Goal: Transaction & Acquisition: Book appointment/travel/reservation

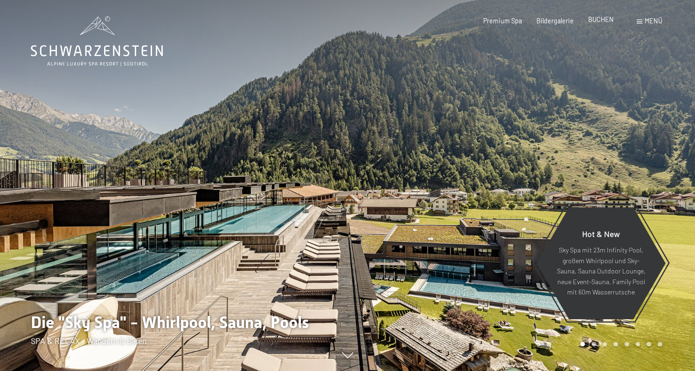
click at [600, 20] on span "BUCHEN" at bounding box center [602, 19] width 26 height 8
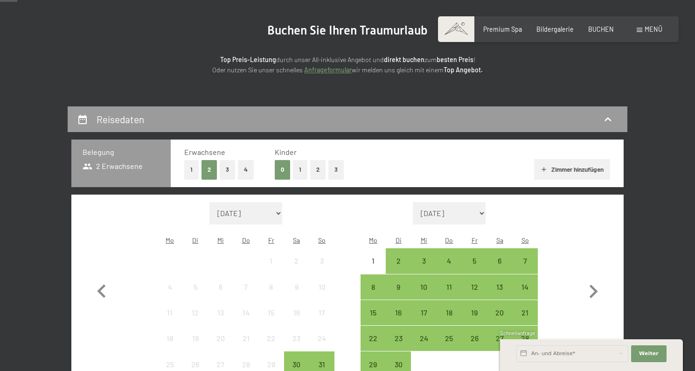
scroll to position [101, 0]
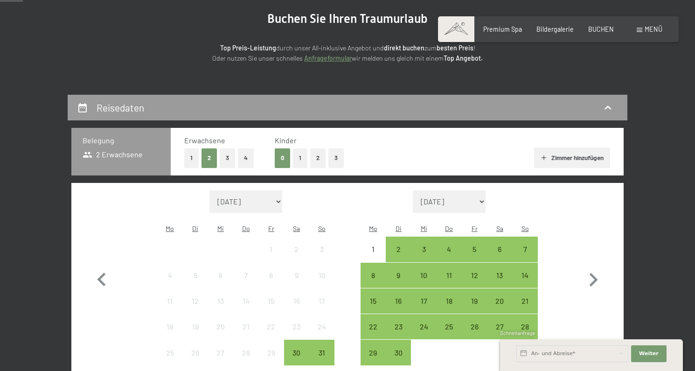
click at [302, 157] on button "1" at bounding box center [300, 157] width 14 height 19
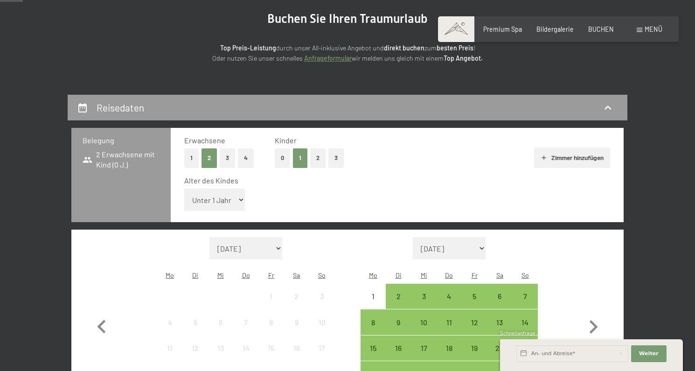
select select "8"
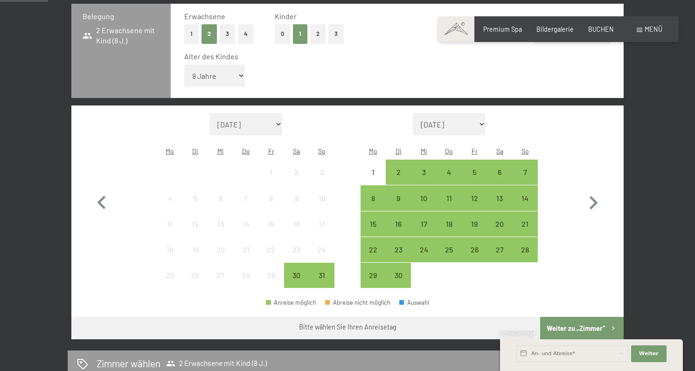
scroll to position [229, 0]
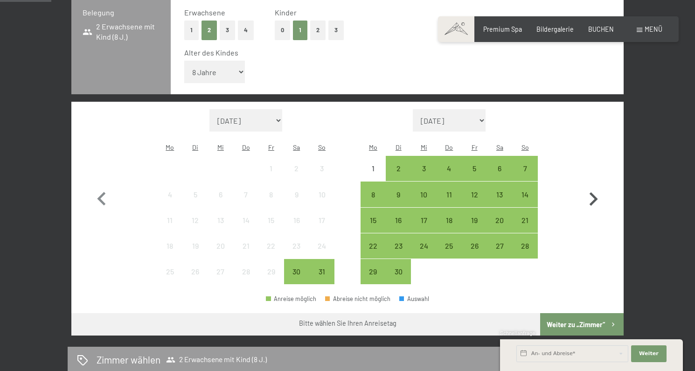
click at [594, 192] on icon "button" at bounding box center [594, 199] width 8 height 14
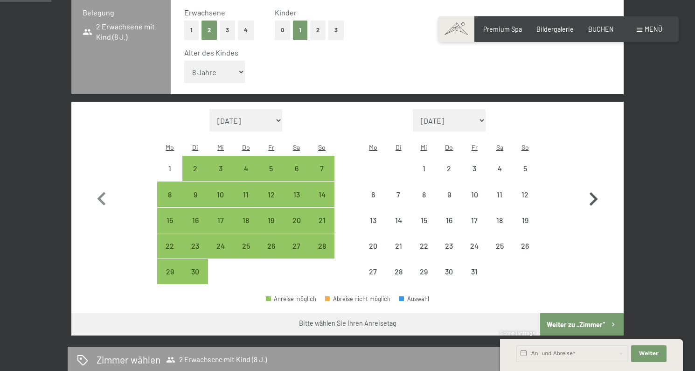
select select "2025-09-01"
select select "2025-10-01"
select select "2025-09-01"
select select "2025-10-01"
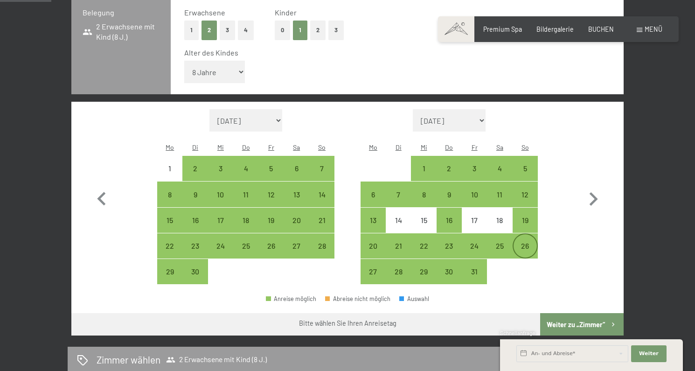
click at [531, 242] on div "26" at bounding box center [525, 253] width 23 height 23
select select "2025-09-01"
select select "2025-10-01"
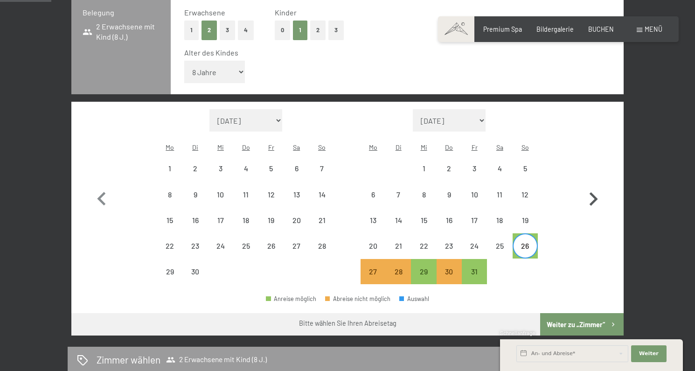
click at [591, 186] on icon "button" at bounding box center [593, 199] width 27 height 27
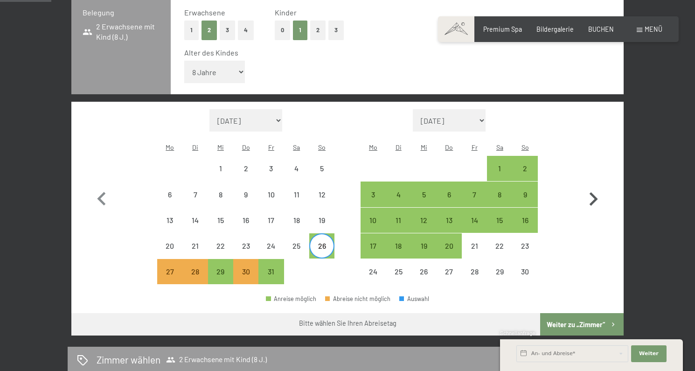
select select "2025-10-01"
select select "2025-11-01"
click at [499, 165] on div "1" at bounding box center [499, 176] width 23 height 23
select select "2025-10-01"
select select "2025-11-01"
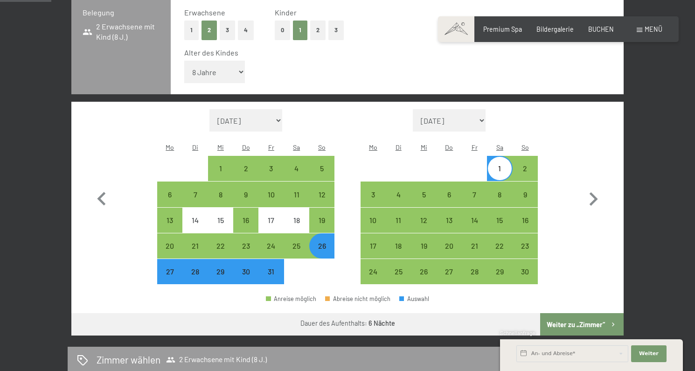
click at [585, 313] on button "Weiter zu „Zimmer“" at bounding box center [582, 324] width 84 height 22
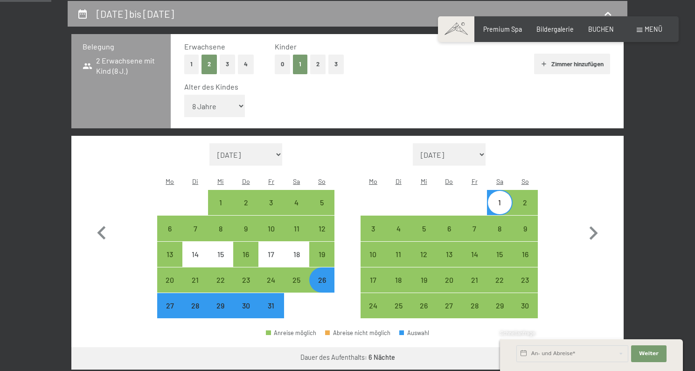
select select "2025-10-01"
select select "2025-11-01"
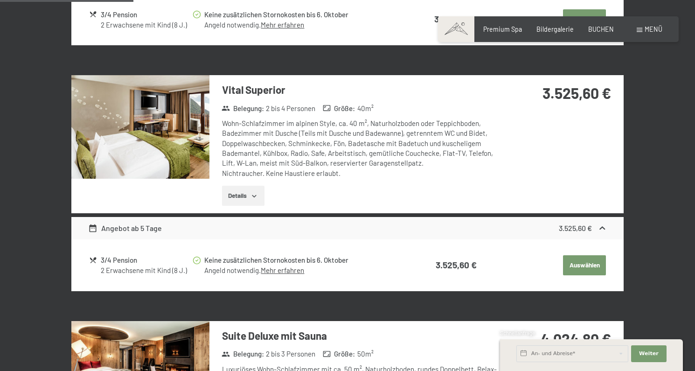
scroll to position [464, 0]
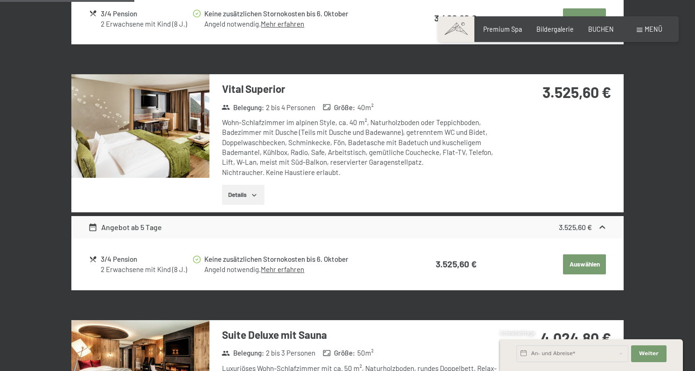
click at [257, 191] on icon "button" at bounding box center [254, 194] width 7 height 7
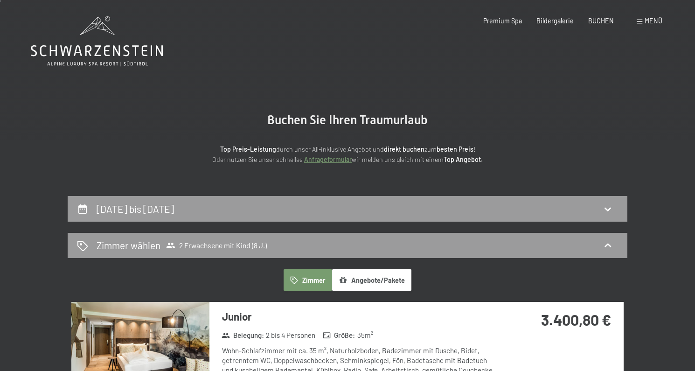
scroll to position [0, 0]
click at [114, 45] on icon at bounding box center [97, 41] width 132 height 50
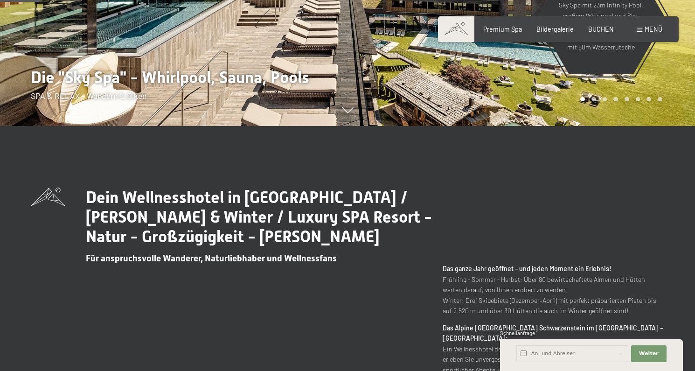
scroll to position [247, 0]
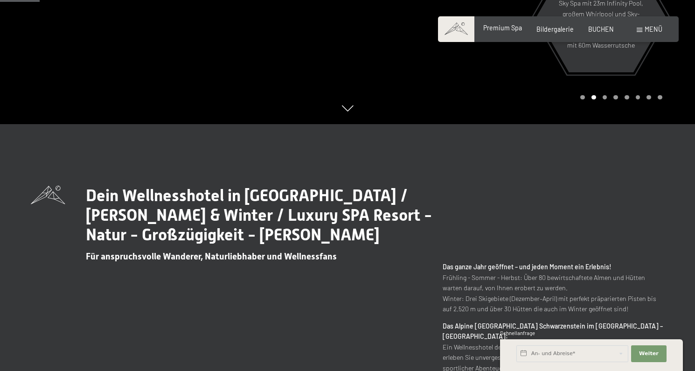
click at [511, 30] on span "Premium Spa" at bounding box center [503, 28] width 39 height 8
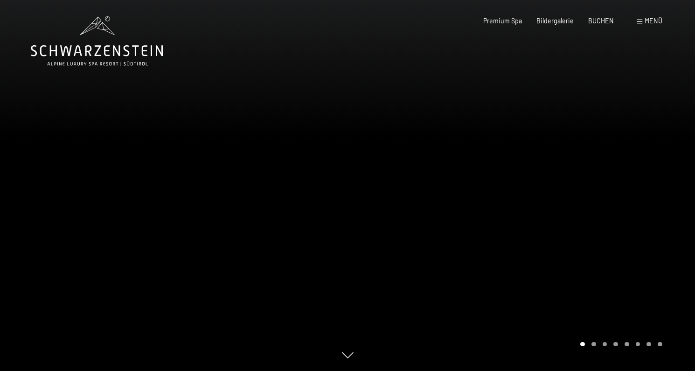
click at [599, 194] on div at bounding box center [522, 185] width 348 height 371
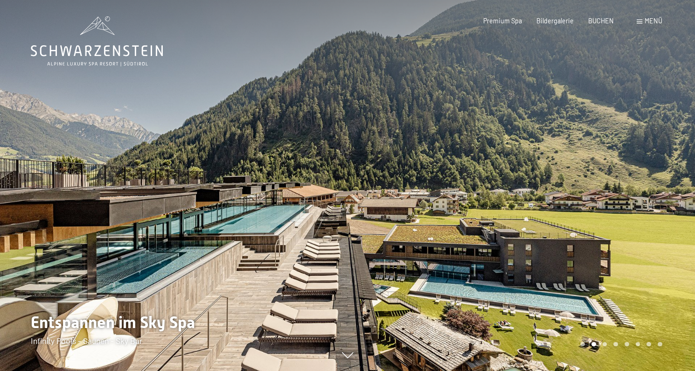
click at [599, 194] on div at bounding box center [522, 185] width 348 height 371
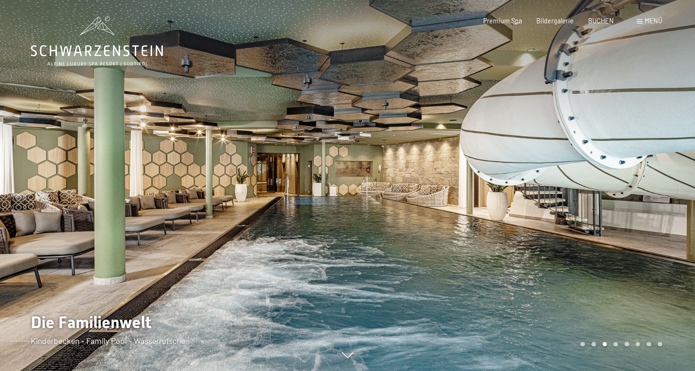
click at [599, 194] on div at bounding box center [522, 185] width 348 height 371
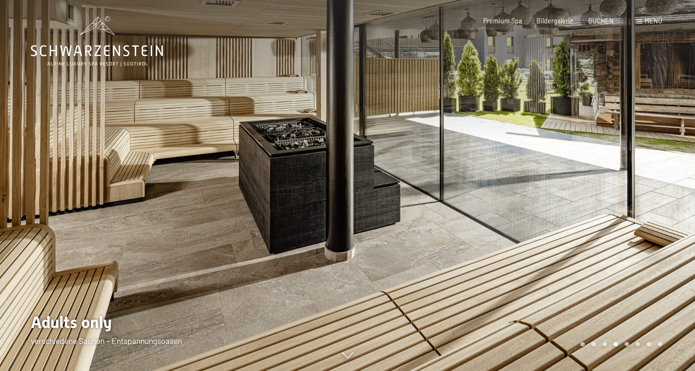
click at [599, 194] on div at bounding box center [522, 185] width 348 height 371
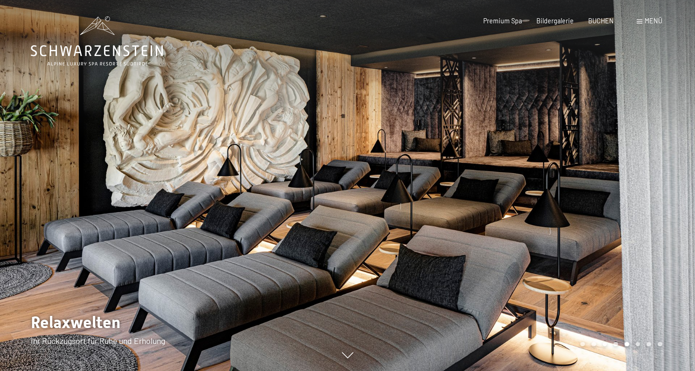
click at [599, 194] on div at bounding box center [522, 185] width 348 height 371
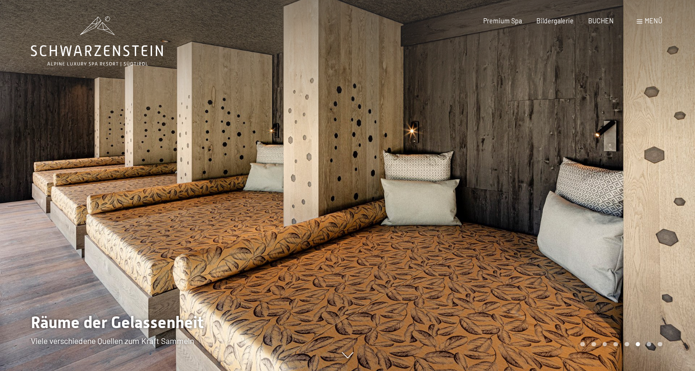
click at [599, 194] on div at bounding box center [522, 185] width 348 height 371
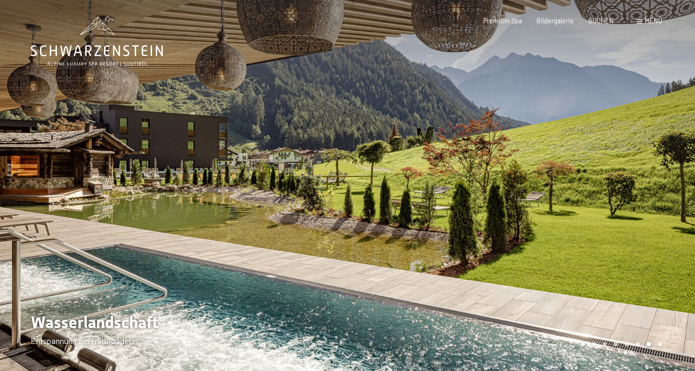
click at [599, 194] on div at bounding box center [522, 185] width 348 height 371
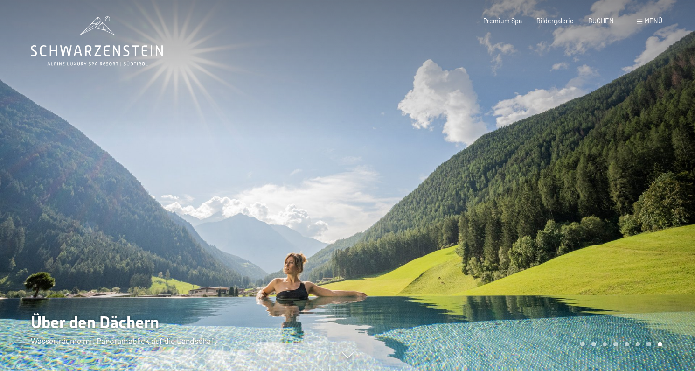
click at [599, 194] on div at bounding box center [522, 185] width 348 height 371
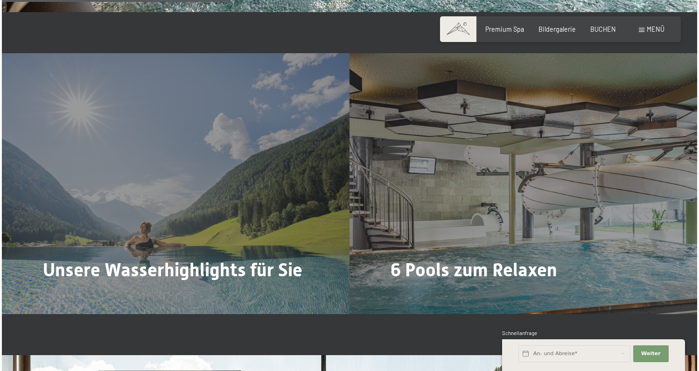
scroll to position [1935, 0]
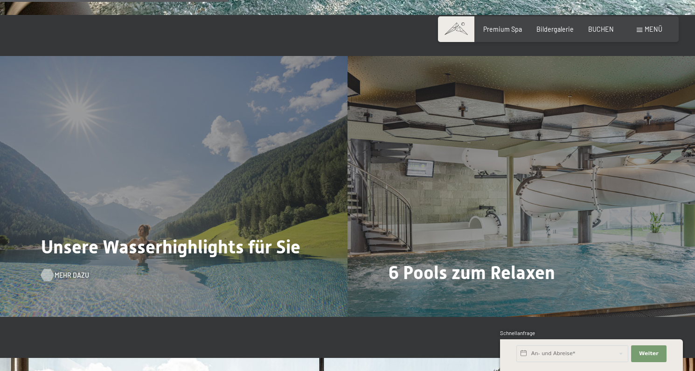
click at [68, 273] on span "Mehr dazu" at bounding box center [72, 275] width 35 height 9
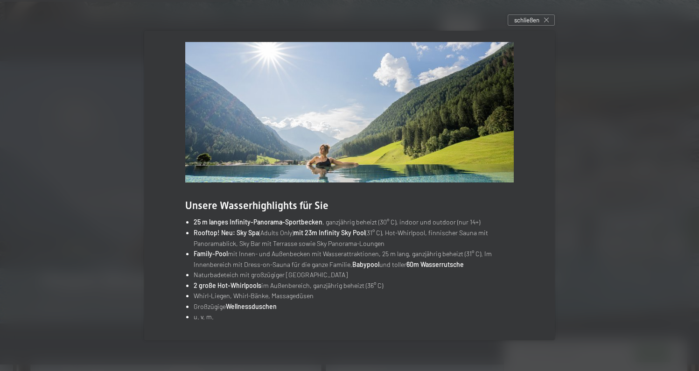
scroll to position [7, 0]
click at [536, 23] on span "schließen" at bounding box center [526, 20] width 25 height 8
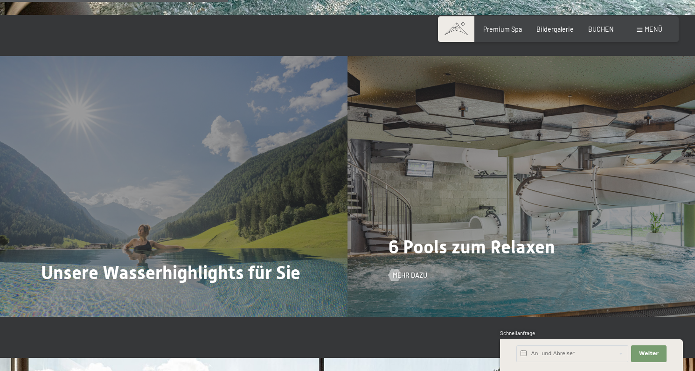
click at [414, 278] on div "6 Pools zum Relaxen Mehr dazu" at bounding box center [522, 186] width 348 height 261
click at [405, 272] on span "Mehr dazu" at bounding box center [419, 275] width 35 height 9
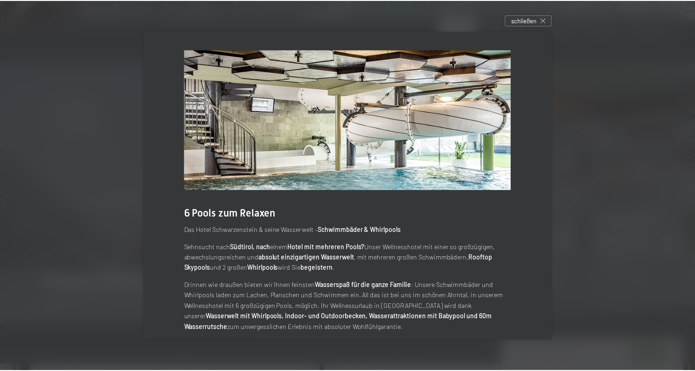
scroll to position [0, 0]
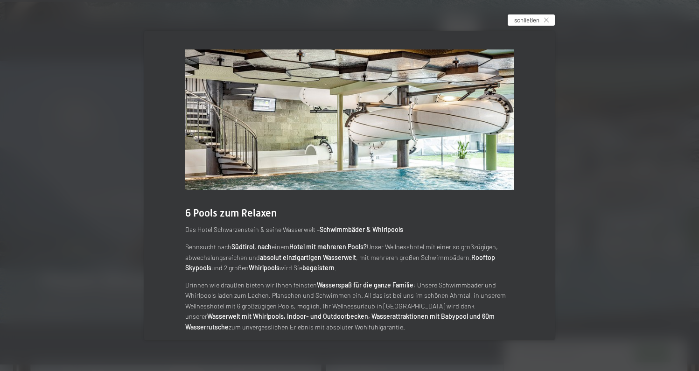
click at [527, 19] on span "schließen" at bounding box center [526, 20] width 25 height 8
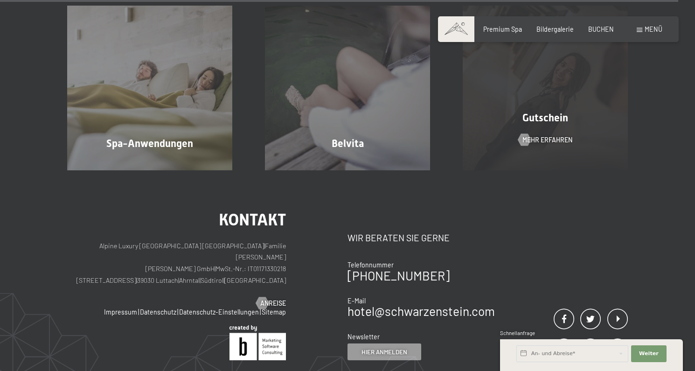
scroll to position [4994, 0]
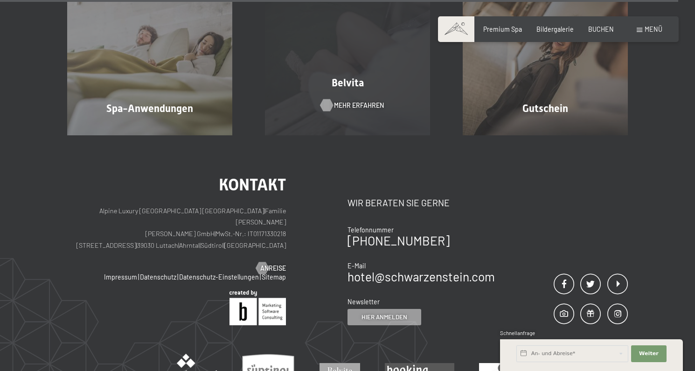
click at [336, 101] on span "Mehr erfahren" at bounding box center [359, 105] width 50 height 9
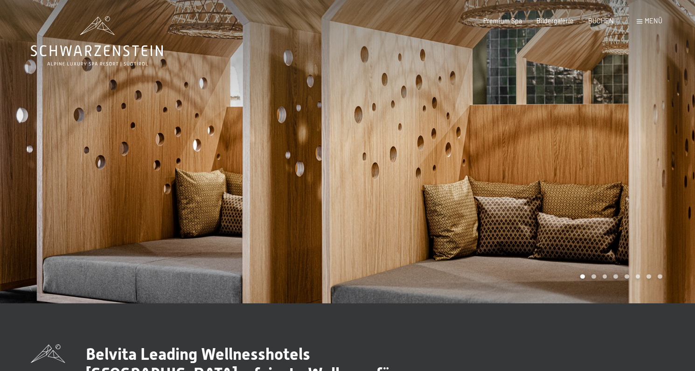
click at [642, 159] on div at bounding box center [522, 151] width 348 height 303
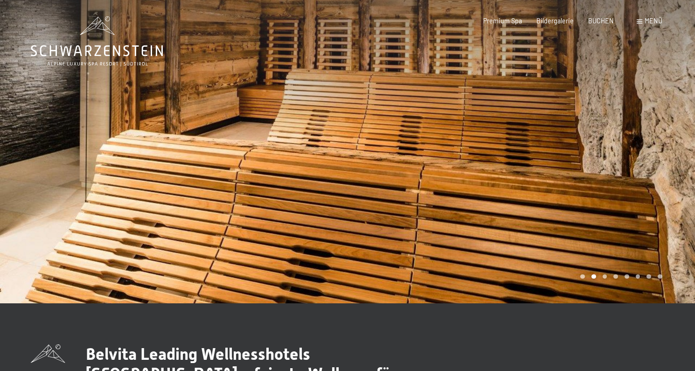
click at [642, 159] on div at bounding box center [522, 151] width 348 height 303
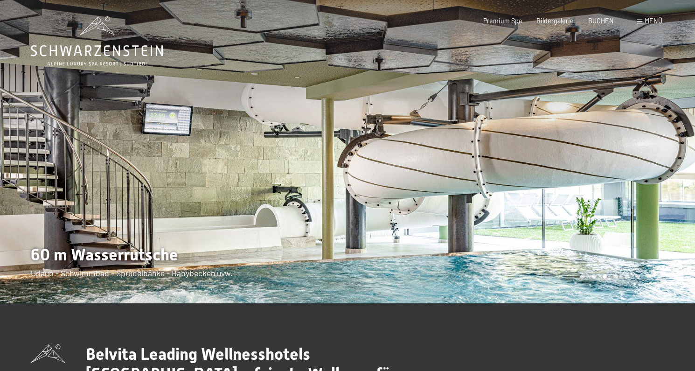
click at [642, 159] on div at bounding box center [522, 151] width 348 height 303
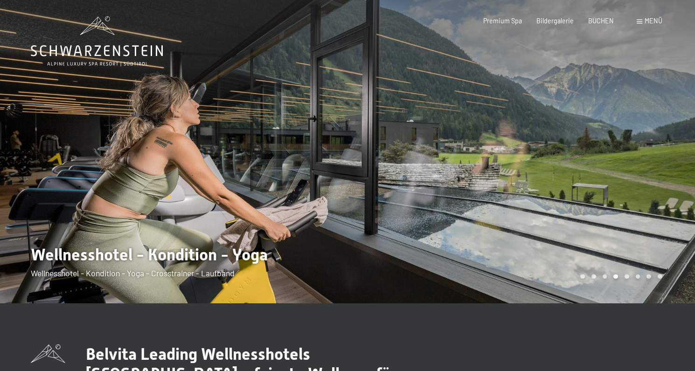
click at [642, 159] on div at bounding box center [522, 151] width 348 height 303
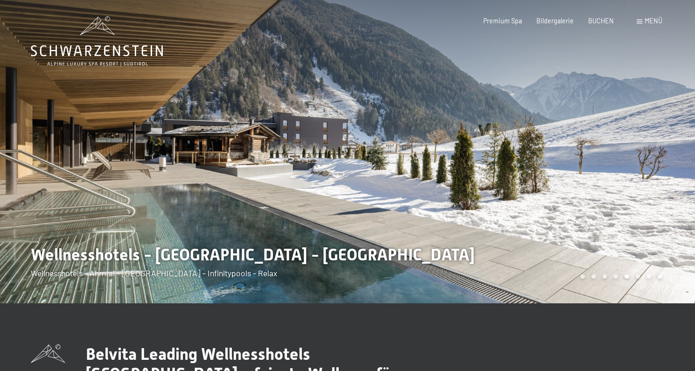
click at [642, 159] on div at bounding box center [522, 151] width 348 height 303
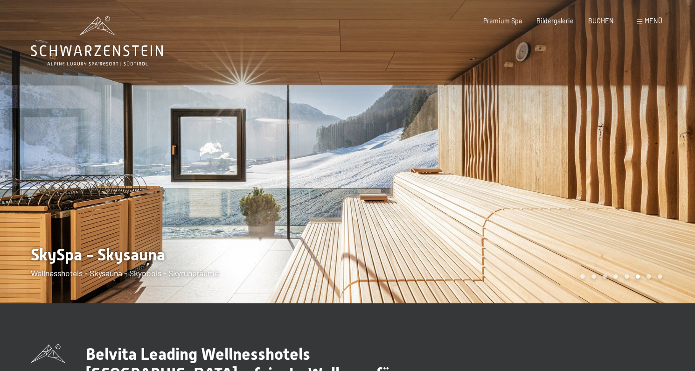
click at [642, 159] on div at bounding box center [522, 151] width 348 height 303
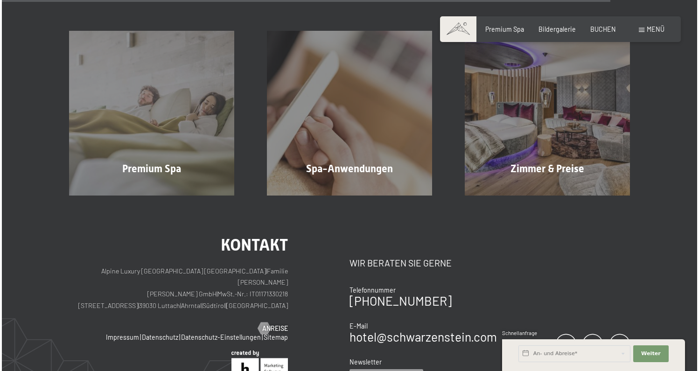
scroll to position [1235, 0]
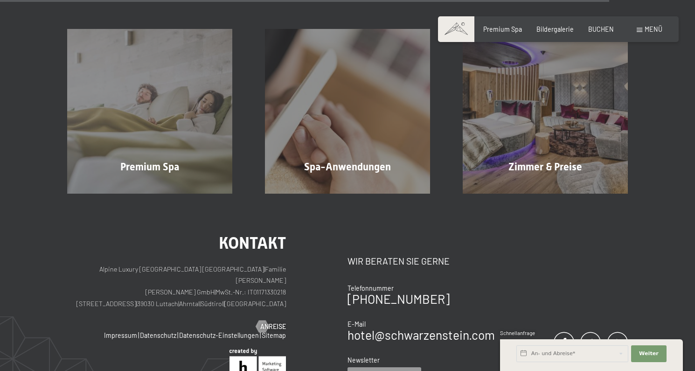
click at [642, 28] on span at bounding box center [640, 30] width 6 height 4
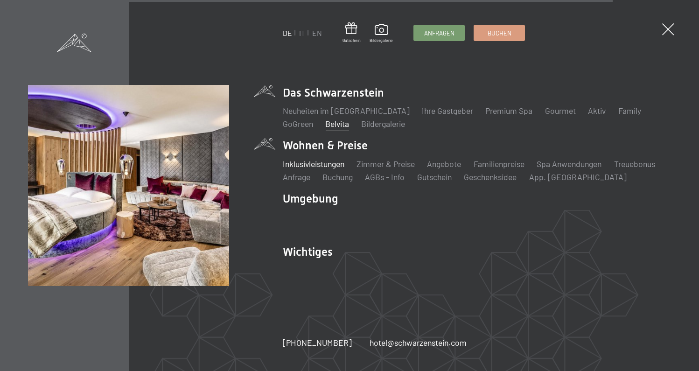
click at [320, 164] on link "Inklusivleistungen" at bounding box center [314, 164] width 62 height 10
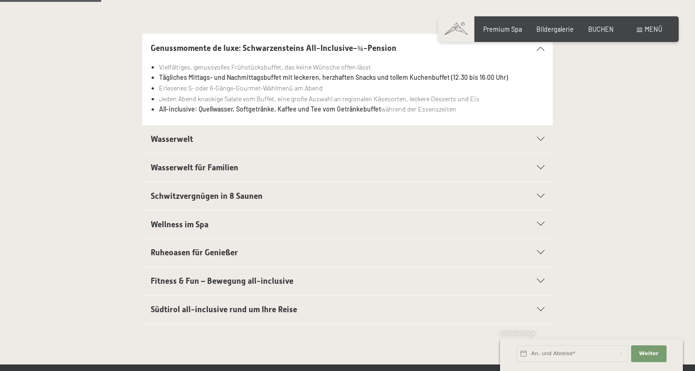
scroll to position [224, 0]
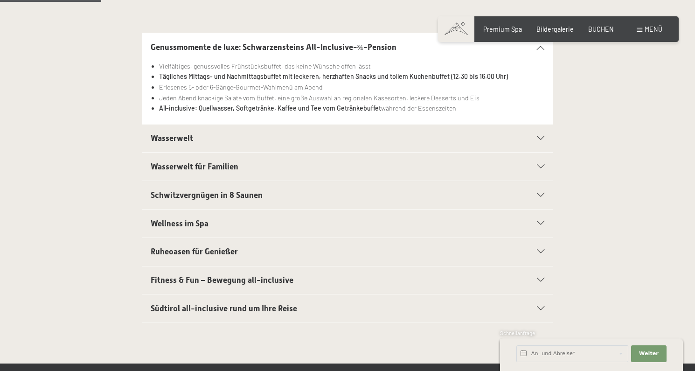
click at [169, 135] on span "Wasserwelt" at bounding box center [172, 137] width 42 height 9
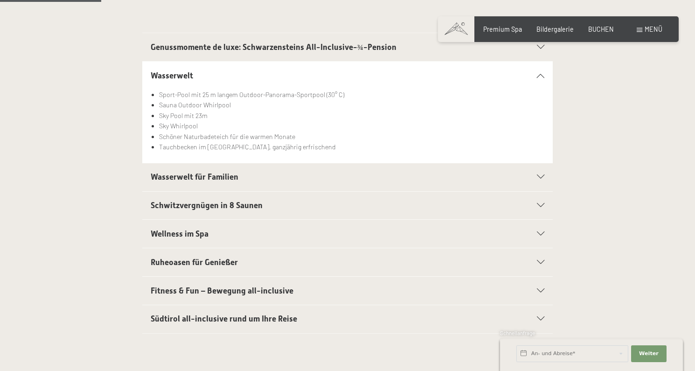
click at [178, 179] on span "Wasserwelt für Familien" at bounding box center [195, 176] width 88 height 9
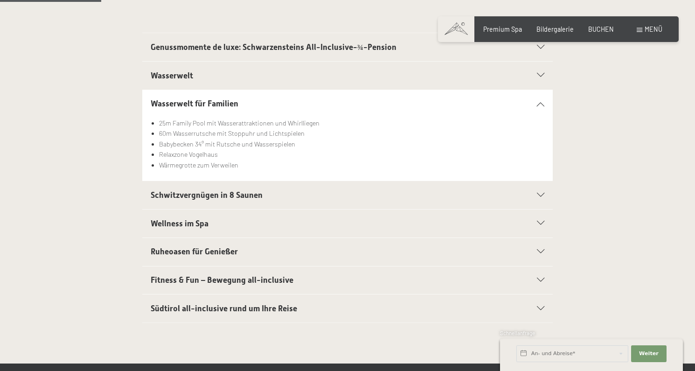
click at [180, 196] on span "Schwitzvergnügen in 8 Saunen" at bounding box center [207, 194] width 112 height 9
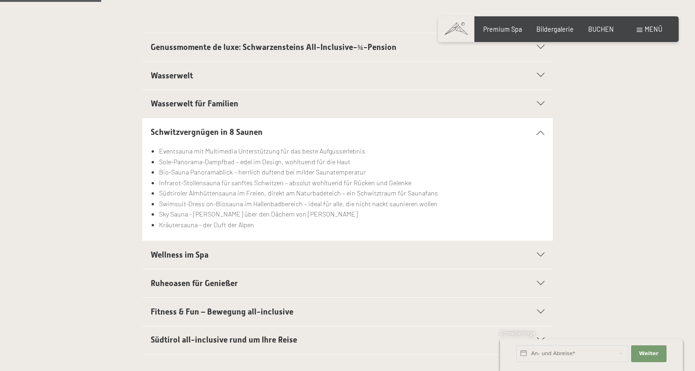
click at [180, 252] on span "Wellness im Spa" at bounding box center [180, 254] width 58 height 9
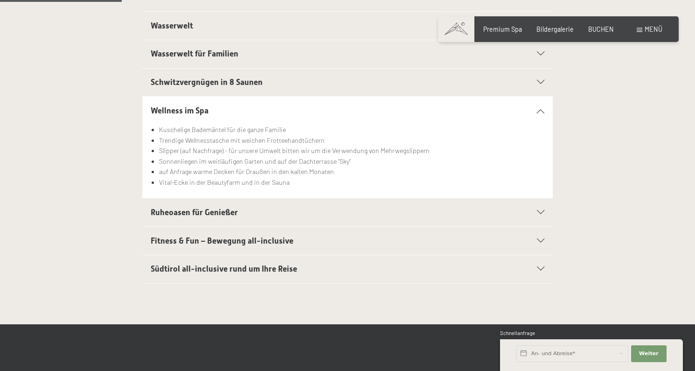
scroll to position [274, 0]
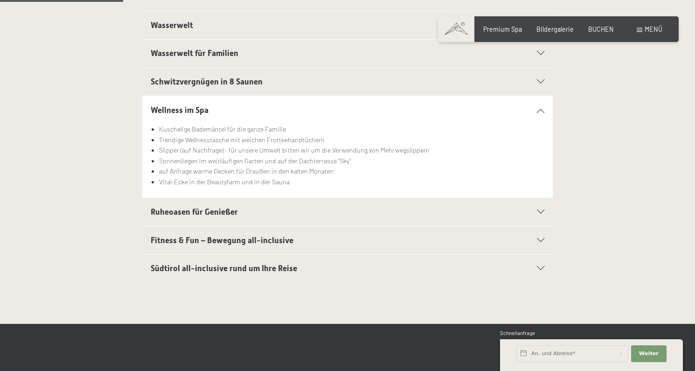
click at [181, 208] on span "Ruheoasen für Genießer" at bounding box center [194, 211] width 87 height 9
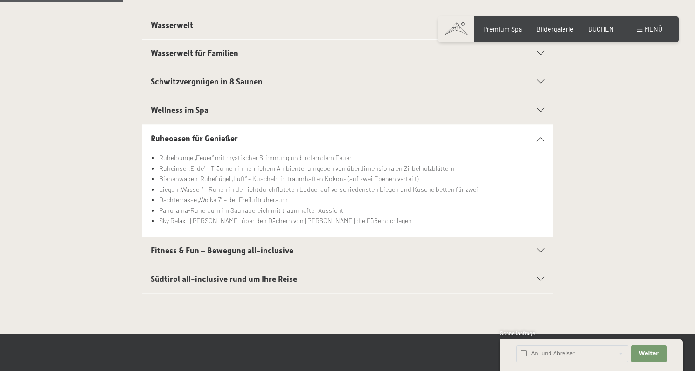
click at [184, 246] on span "Fitness & Fun – Bewegung all-inclusive" at bounding box center [222, 250] width 143 height 9
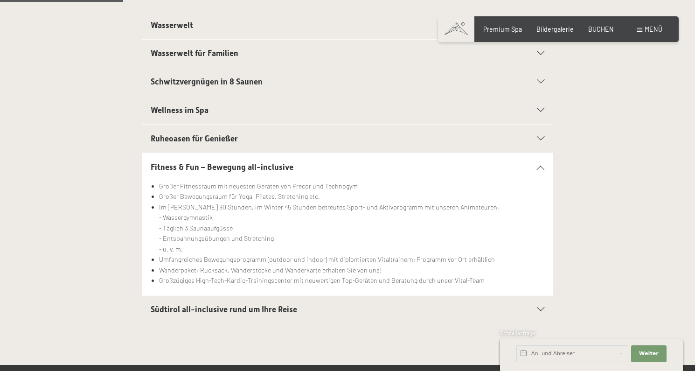
click at [187, 309] on span "Südtirol all-inclusive rund um Ihre Reise" at bounding box center [224, 309] width 147 height 9
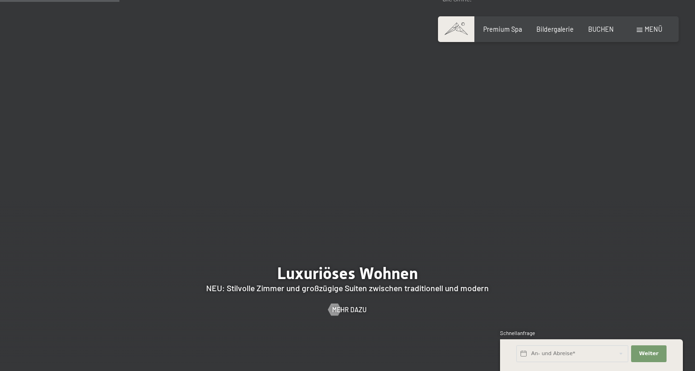
scroll to position [747, 0]
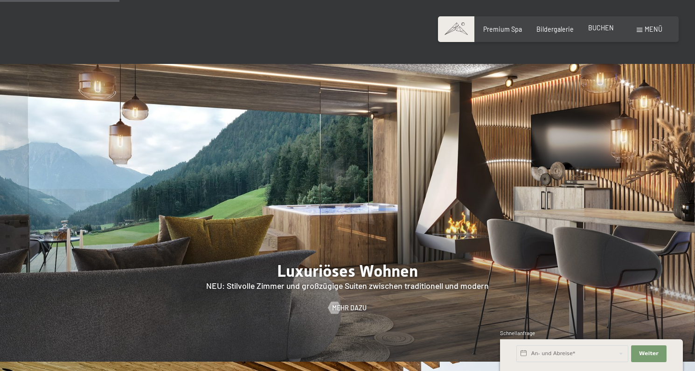
click at [597, 28] on span "BUCHEN" at bounding box center [602, 28] width 26 height 8
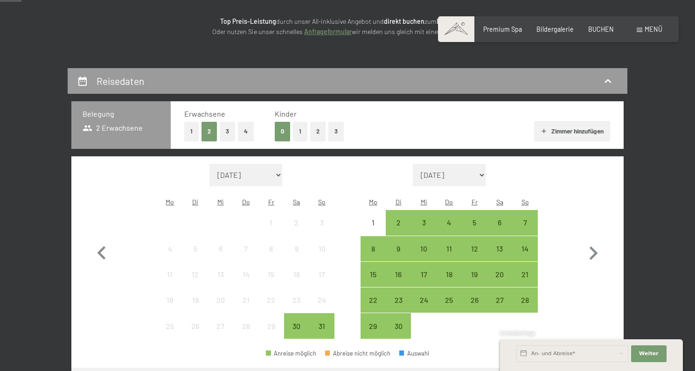
scroll to position [145, 0]
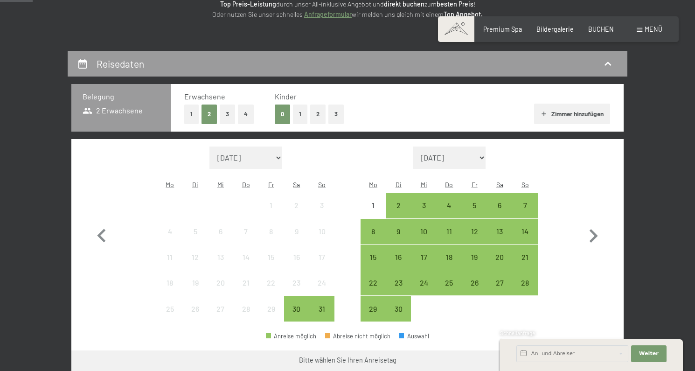
click at [298, 109] on button "1" at bounding box center [300, 114] width 14 height 19
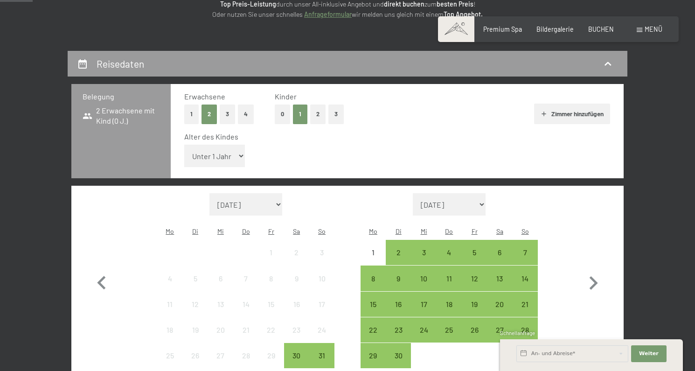
select select "8"
select select "2025-10-01"
select select "2025-11-01"
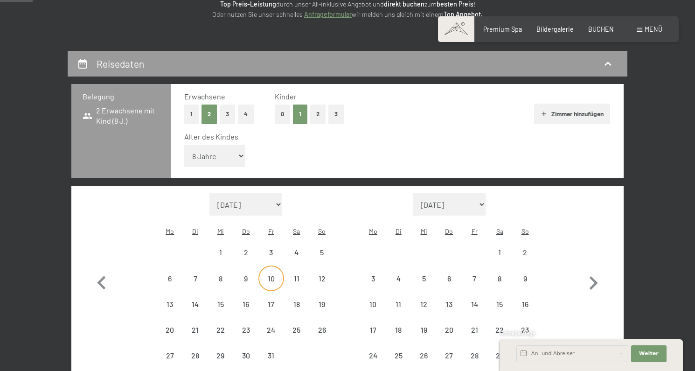
select select "2025-10-01"
select select "2025-11-01"
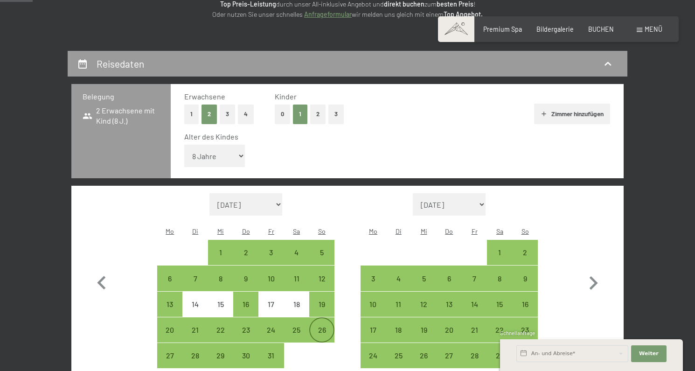
click at [323, 326] on div "26" at bounding box center [321, 337] width 23 height 23
select select "2025-10-01"
select select "2025-11-01"
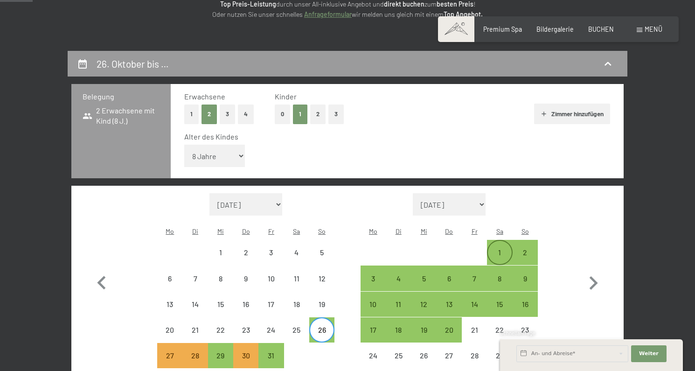
click at [501, 249] on div "1" at bounding box center [499, 260] width 23 height 23
select select "2025-10-01"
select select "2025-11-01"
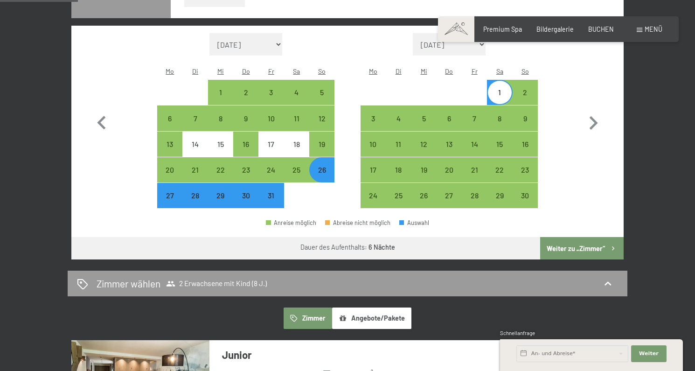
scroll to position [316, 0]
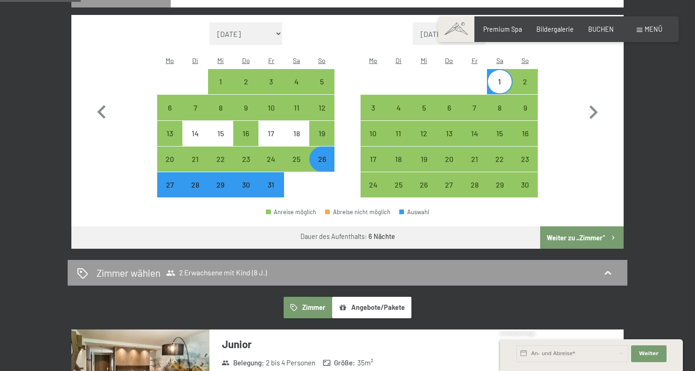
click at [589, 226] on button "Weiter zu „Zimmer“" at bounding box center [582, 237] width 84 height 22
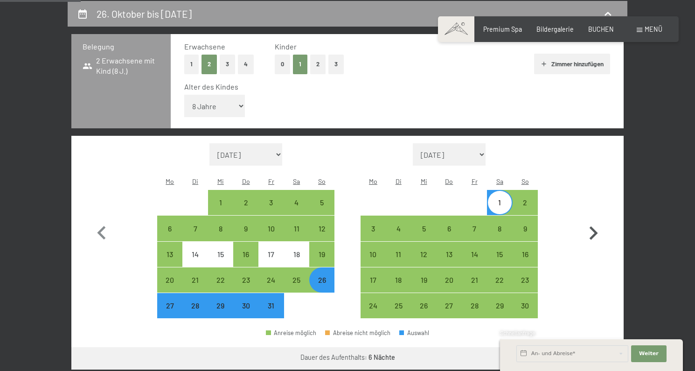
select select "2025-10-01"
select select "2025-11-01"
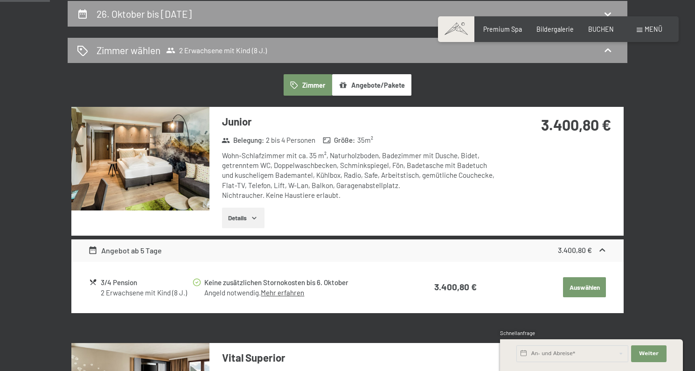
click at [254, 216] on label "Einwilligung Marketing*" at bounding box center [294, 212] width 82 height 9
click at [253, 216] on input "Einwilligung Marketing*" at bounding box center [247, 212] width 9 height 9
checkbox input "false"
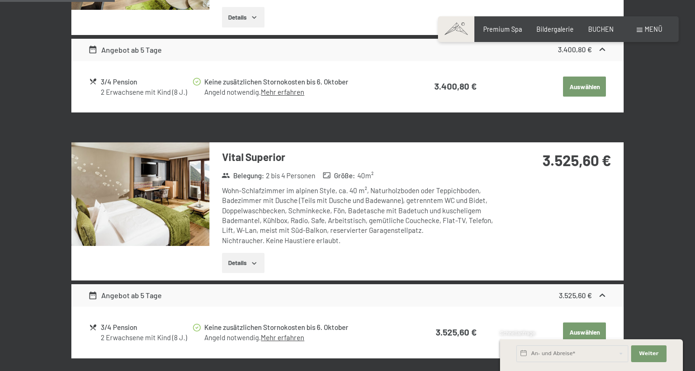
scroll to position [396, 0]
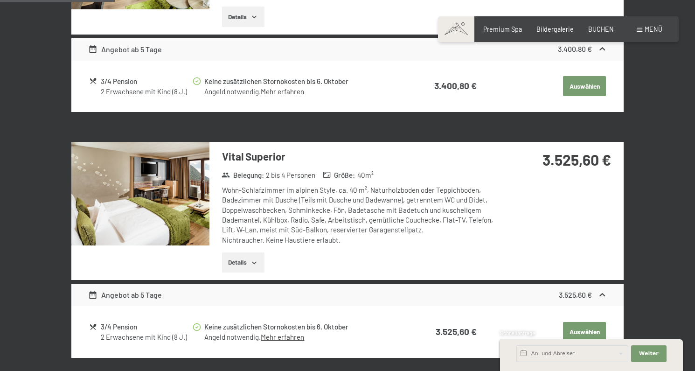
click at [249, 253] on button "Details" at bounding box center [243, 263] width 42 height 21
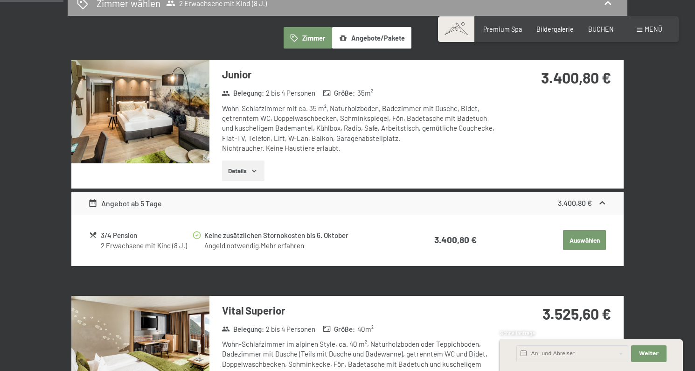
scroll to position [226, 0]
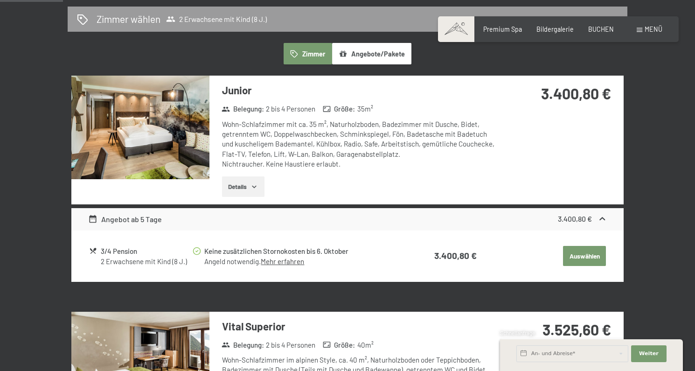
click at [244, 184] on button "Details" at bounding box center [243, 186] width 42 height 21
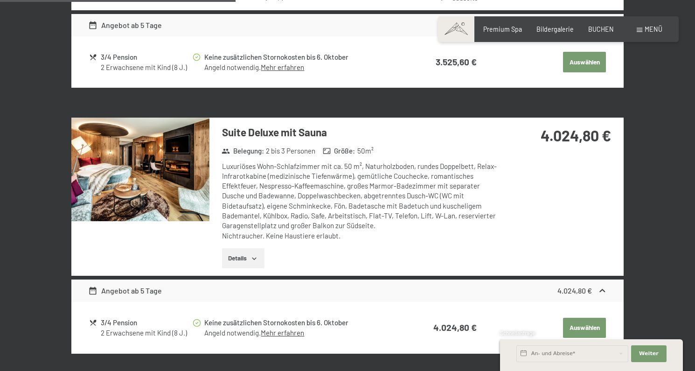
scroll to position [894, 0]
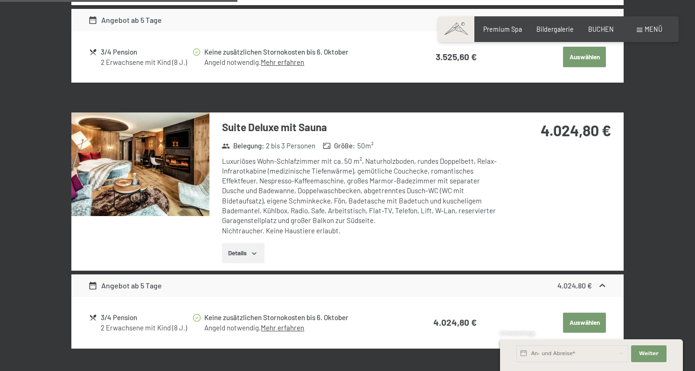
click at [257, 250] on icon "button" at bounding box center [254, 253] width 7 height 7
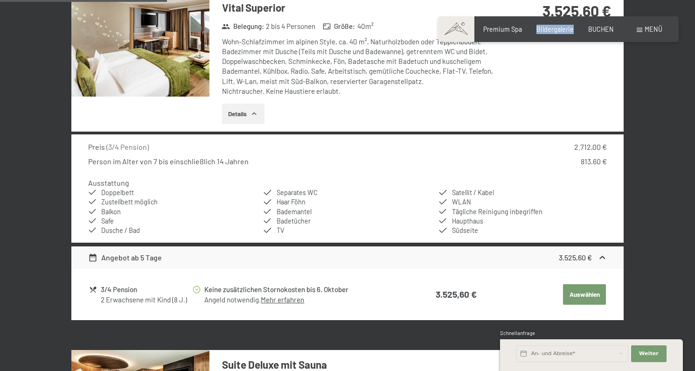
scroll to position [659, 0]
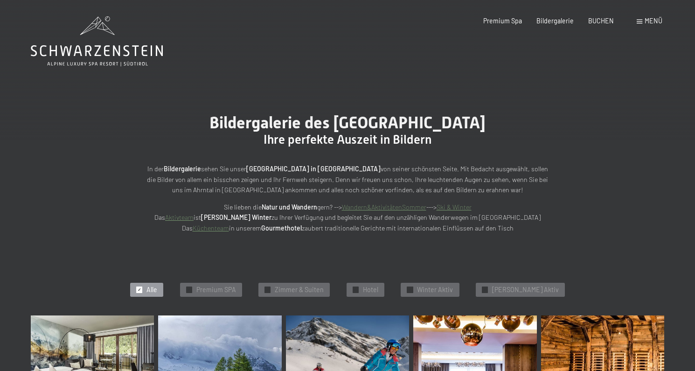
click at [651, 19] on span "Menü" at bounding box center [654, 21] width 18 height 8
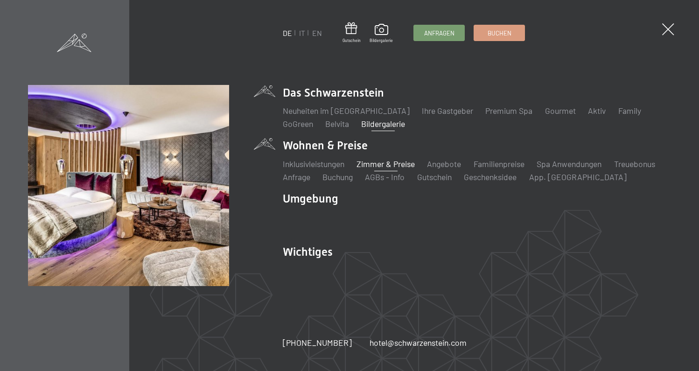
click at [398, 165] on link "Zimmer & Preise" at bounding box center [386, 164] width 58 height 10
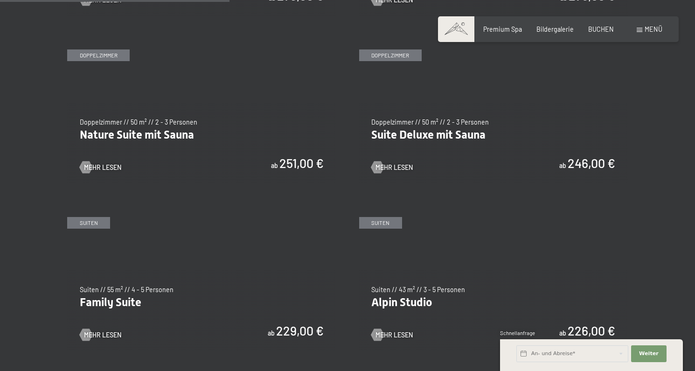
scroll to position [847, 0]
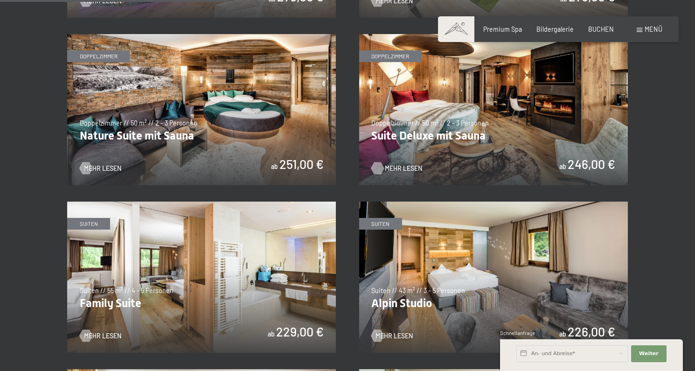
click at [394, 164] on span "Mehr Lesen" at bounding box center [403, 168] width 37 height 9
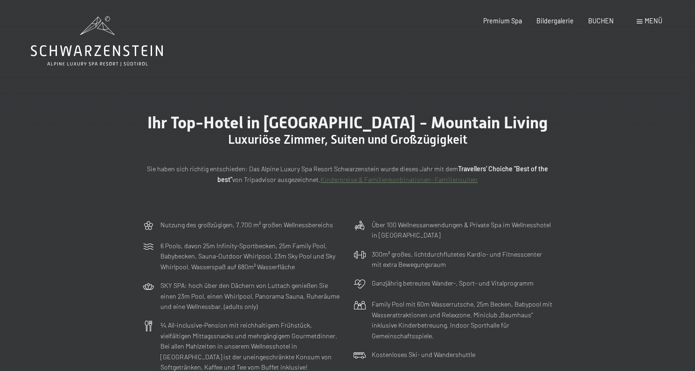
scroll to position [0, 0]
click at [98, 40] on icon at bounding box center [97, 41] width 132 height 50
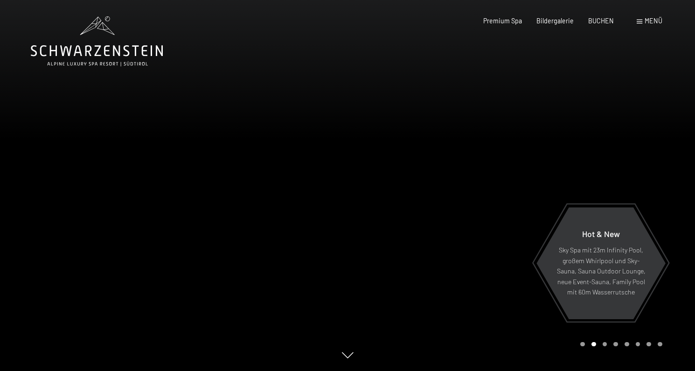
click at [610, 131] on div at bounding box center [522, 185] width 348 height 371
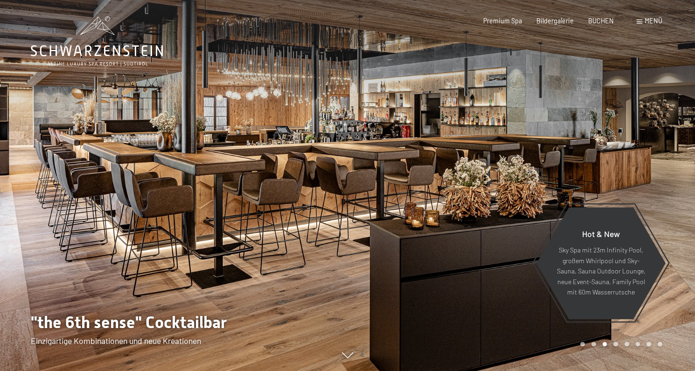
click at [610, 131] on div at bounding box center [522, 185] width 348 height 371
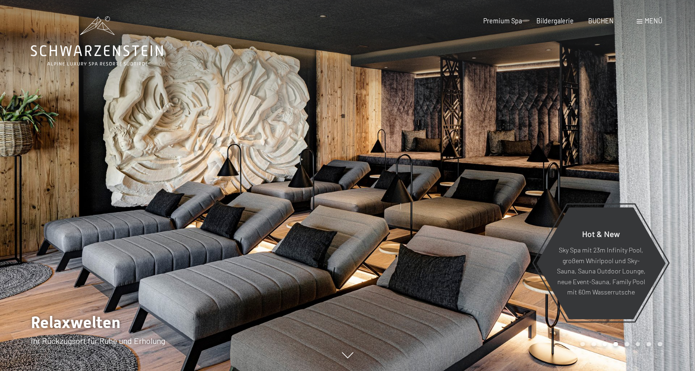
click at [610, 131] on div at bounding box center [522, 185] width 348 height 371
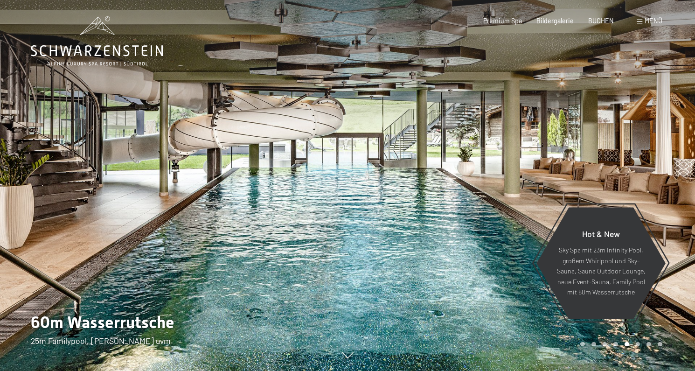
click at [610, 131] on div at bounding box center [522, 185] width 348 height 371
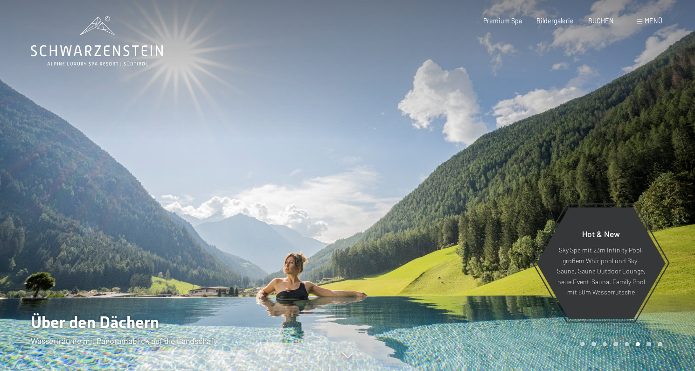
click at [610, 131] on div at bounding box center [522, 185] width 348 height 371
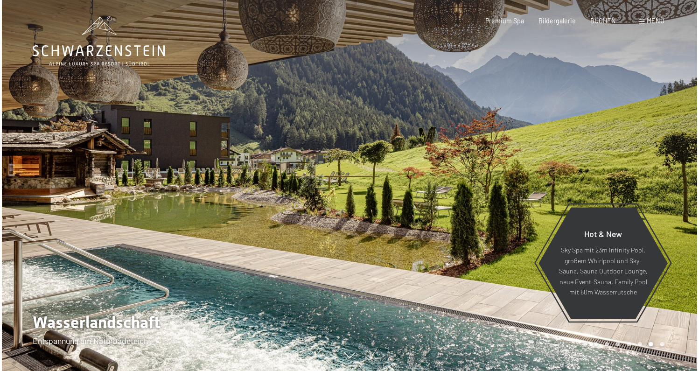
scroll to position [2, 0]
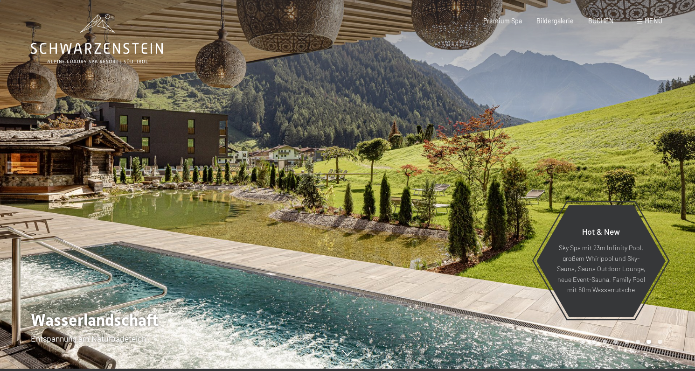
click at [641, 21] on span at bounding box center [640, 22] width 6 height 4
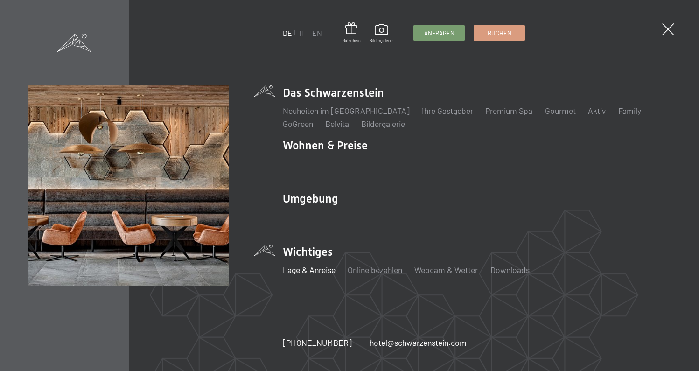
click at [321, 266] on link "Lage & Anreise" at bounding box center [309, 270] width 53 height 10
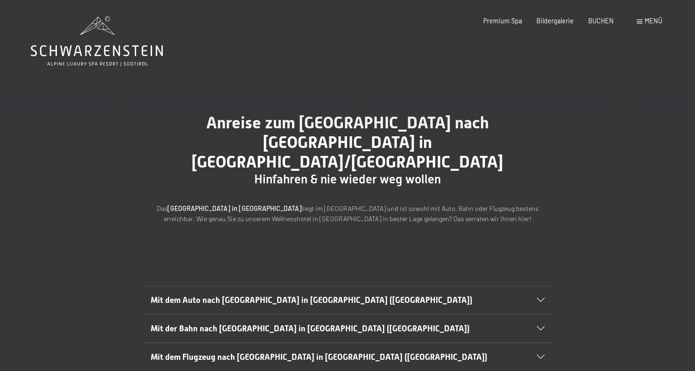
click at [323, 295] on h2 "Mit dem Auto nach Luttach in Südtirol (Italien)" at bounding box center [328, 301] width 355 height 12
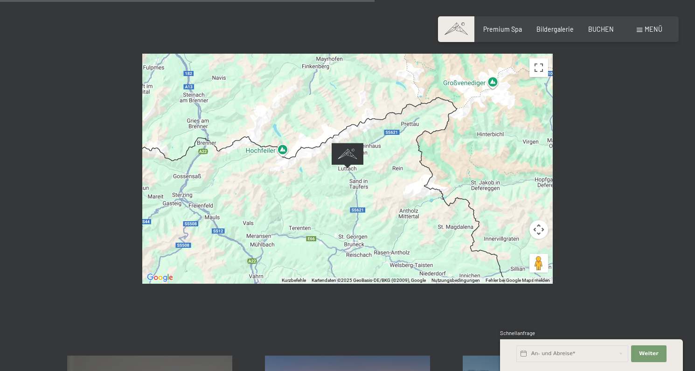
scroll to position [560, 0]
